Goal: Information Seeking & Learning: Check status

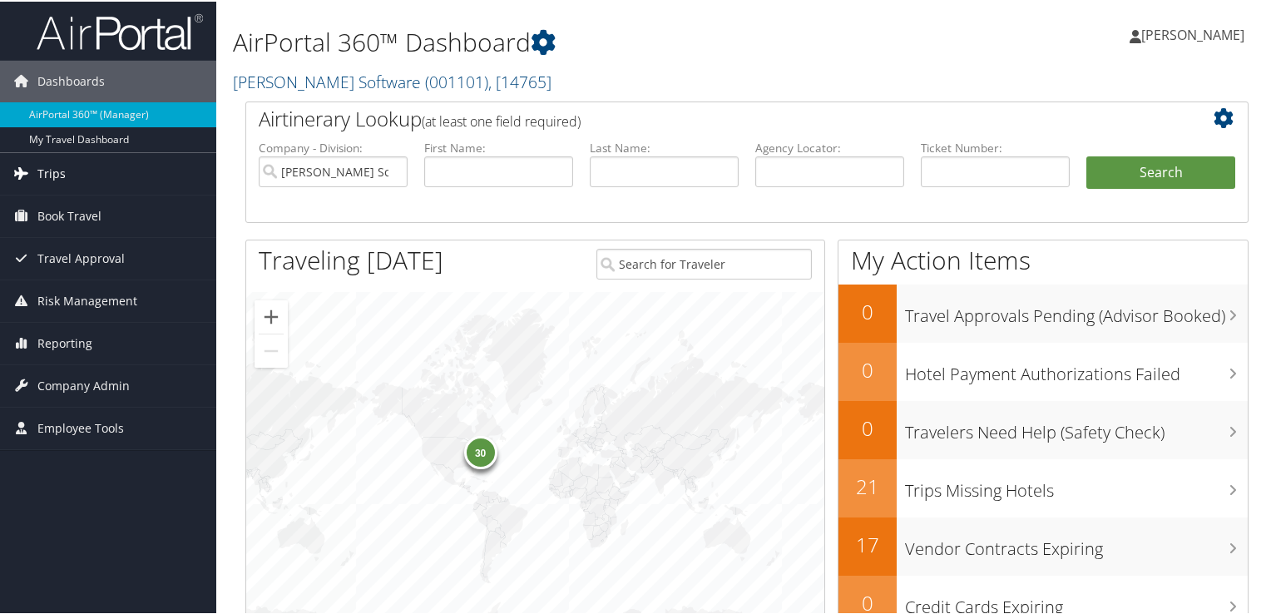
click at [45, 168] on span "Trips" at bounding box center [51, 172] width 28 height 42
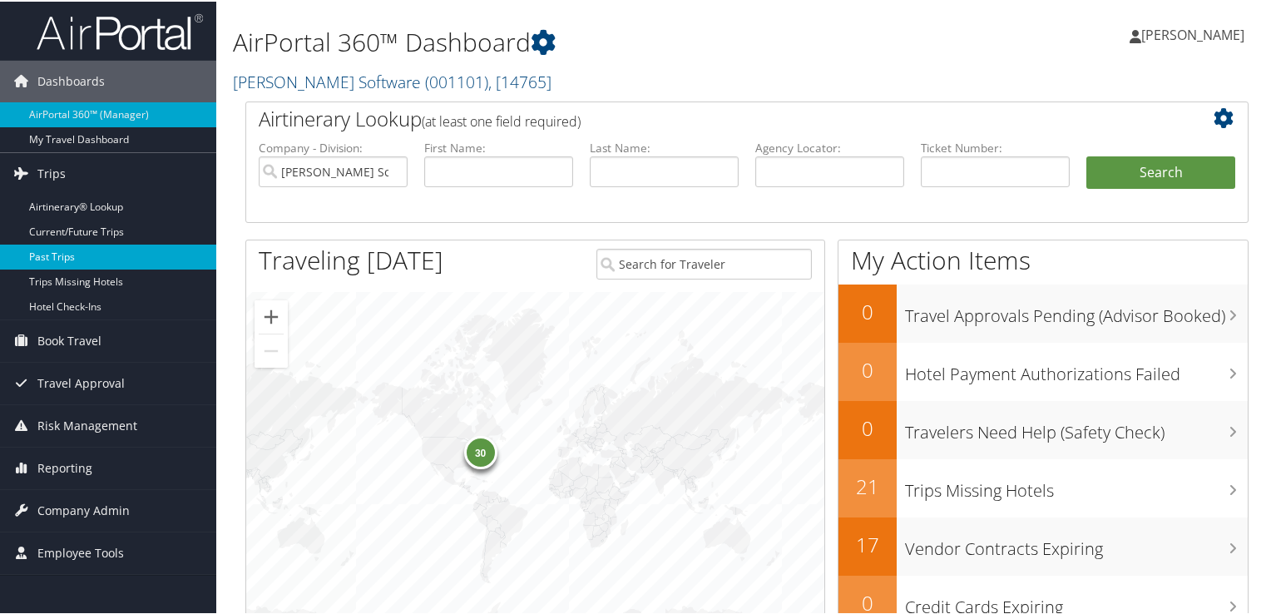
click at [42, 261] on link "Past Trips" at bounding box center [108, 255] width 216 height 25
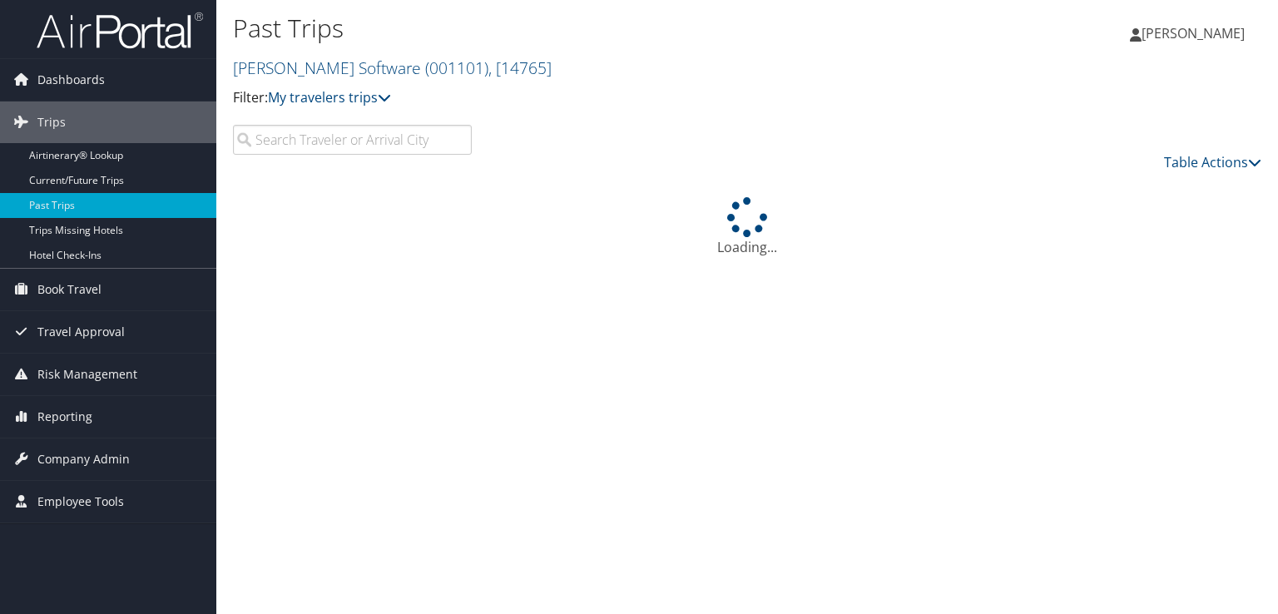
click at [431, 145] on input "search" at bounding box center [352, 140] width 239 height 30
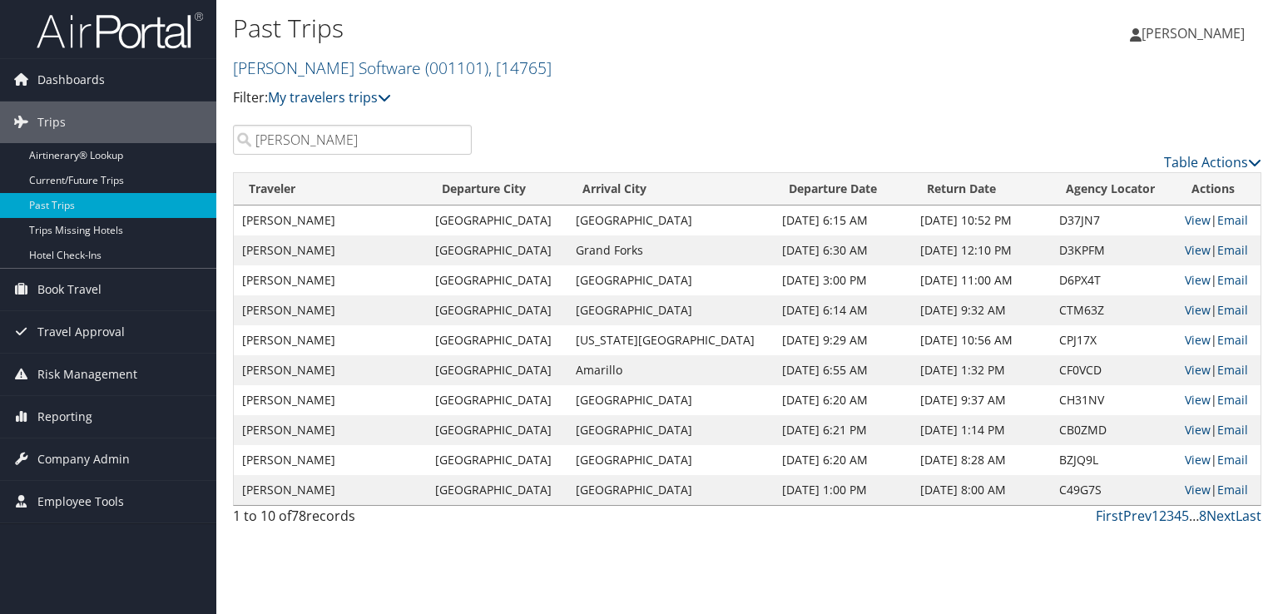
type input "[PERSON_NAME]"
